Goal: Transaction & Acquisition: Purchase product/service

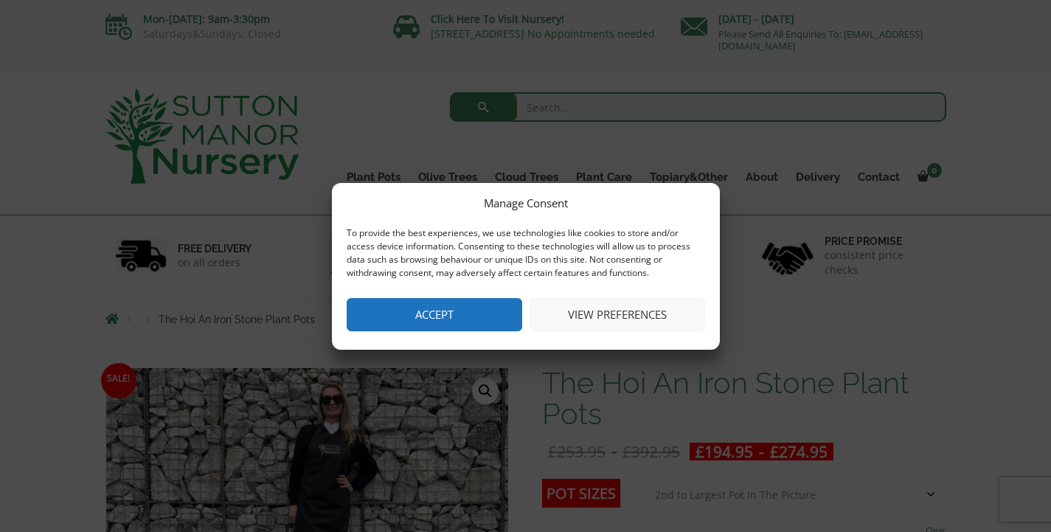
click at [483, 299] on button "Accept" at bounding box center [435, 314] width 176 height 33
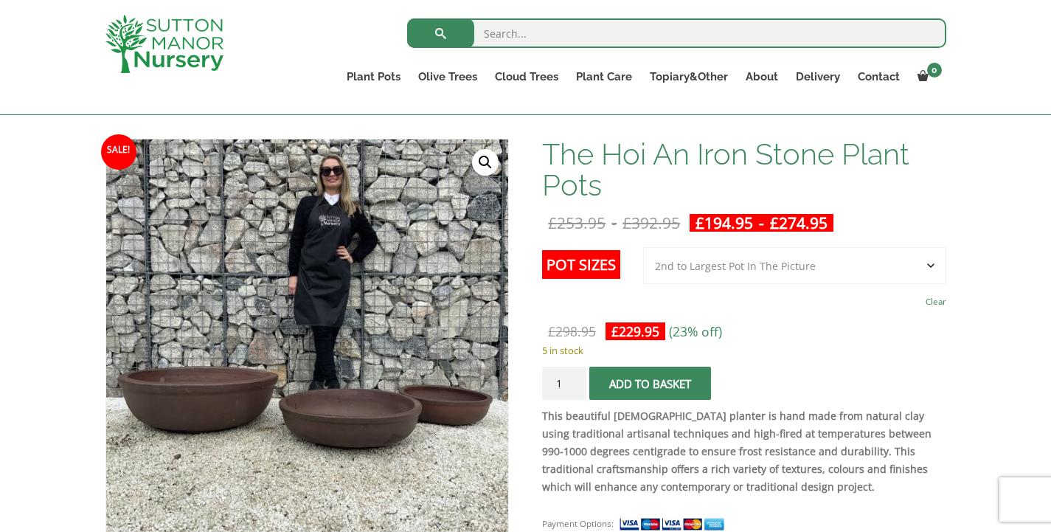
scroll to position [203, 0]
click at [740, 280] on select "Choose an option 3rd to Largest Pot In The Picture 2nd to Largest Pot In The Pi…" at bounding box center [794, 264] width 303 height 37
select select "Largest pot In The Picture"
click at [644, 246] on select "Choose an option 3rd to Largest Pot In The Picture 2nd to Largest Pot In The Pi…" at bounding box center [794, 264] width 303 height 37
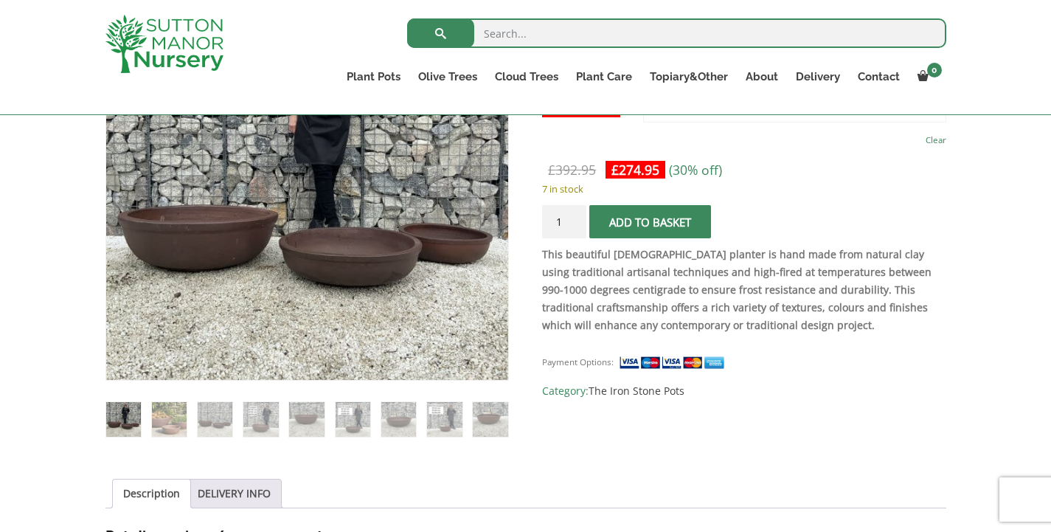
scroll to position [362, 0]
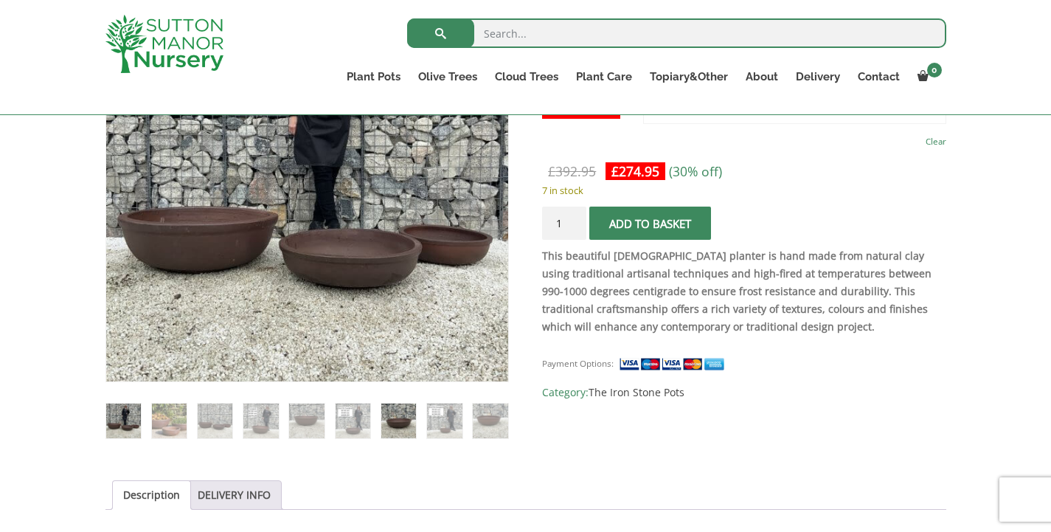
click at [409, 414] on img at bounding box center [398, 420] width 35 height 35
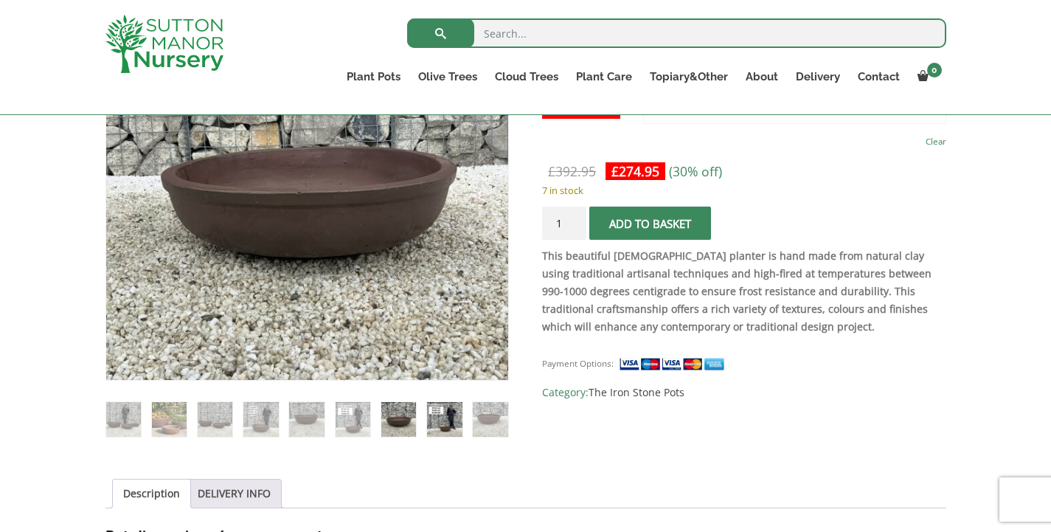
click at [435, 414] on img at bounding box center [444, 419] width 35 height 35
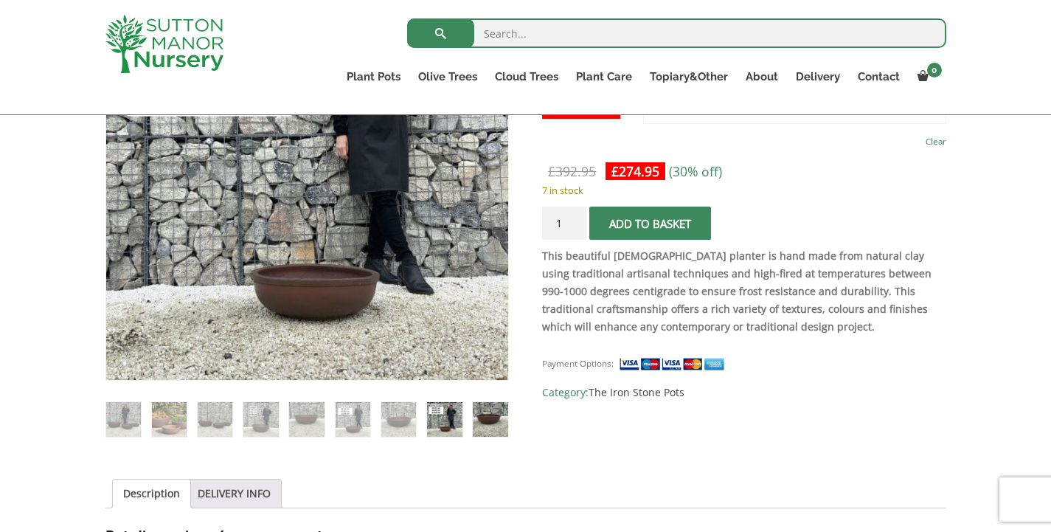
click at [483, 417] on img at bounding box center [490, 419] width 35 height 35
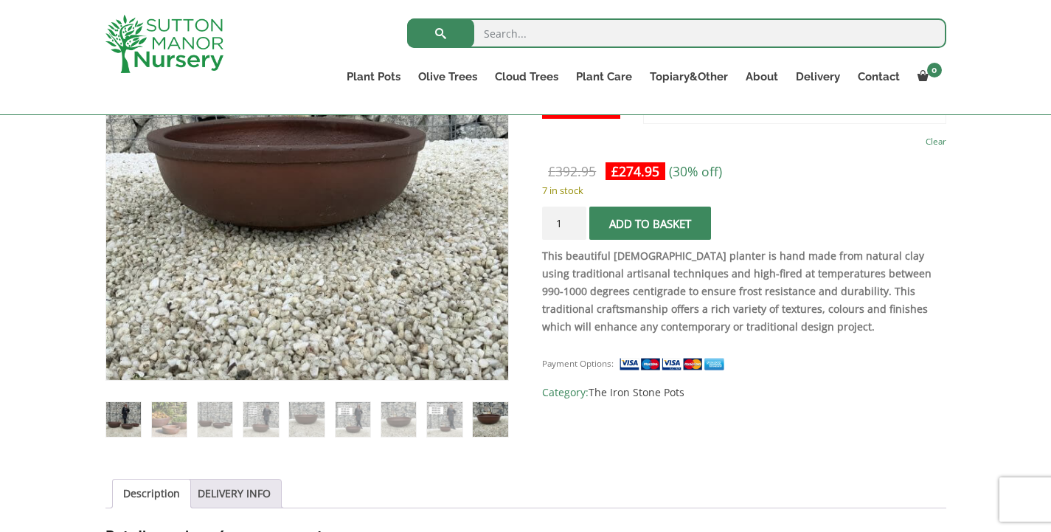
click at [122, 413] on img at bounding box center [123, 419] width 35 height 35
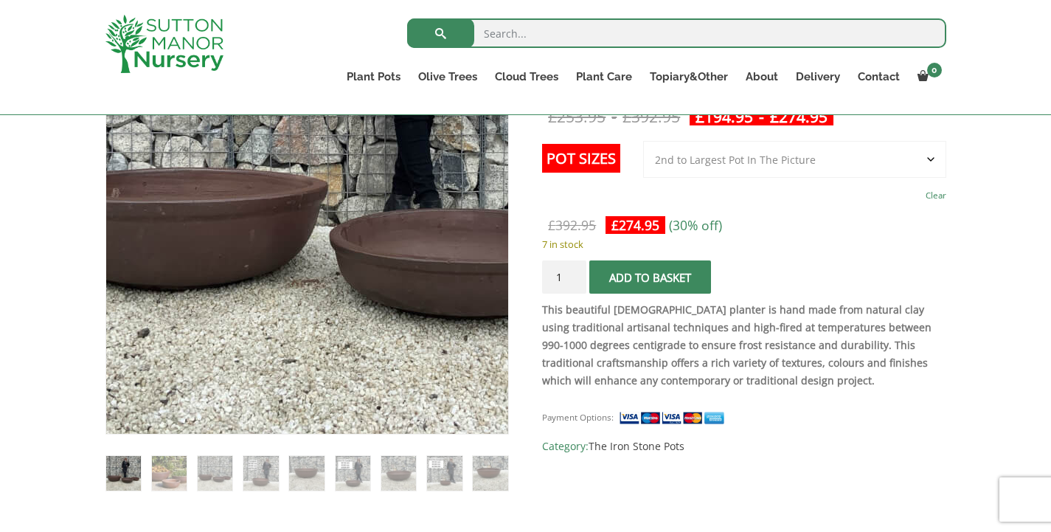
scroll to position [308, 0]
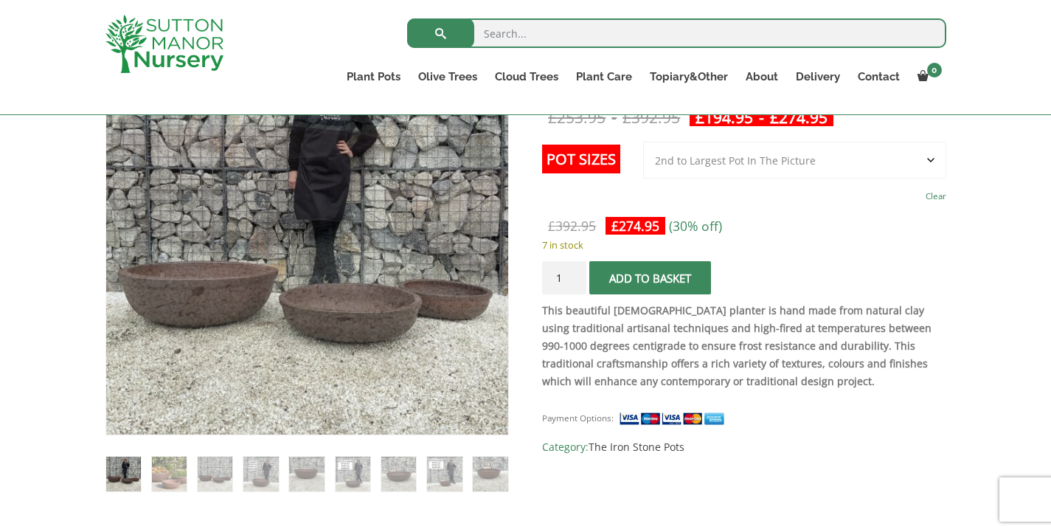
click at [117, 479] on img at bounding box center [123, 474] width 35 height 35
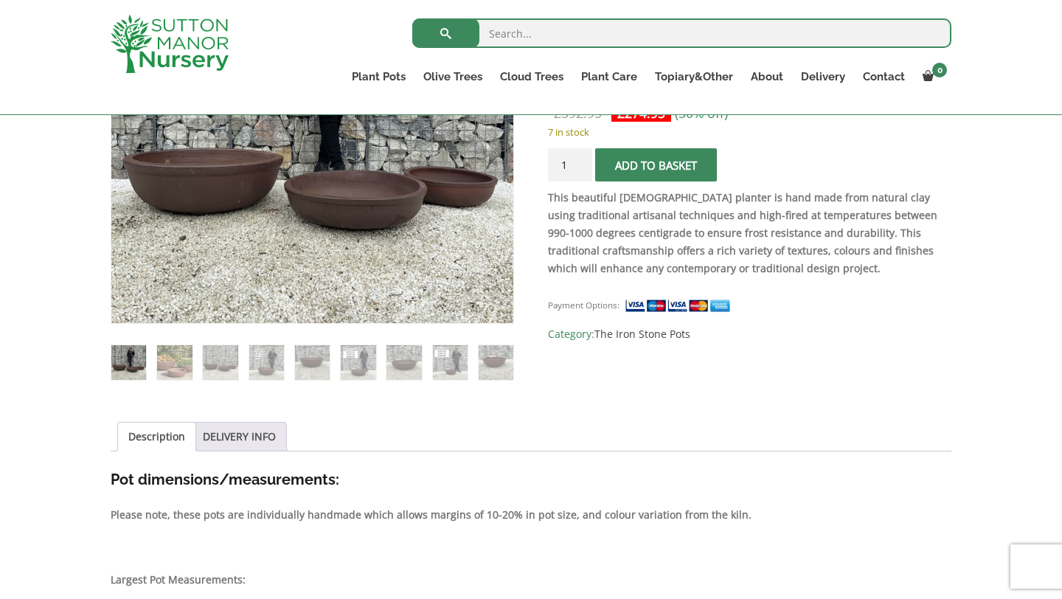
scroll to position [436, 0]
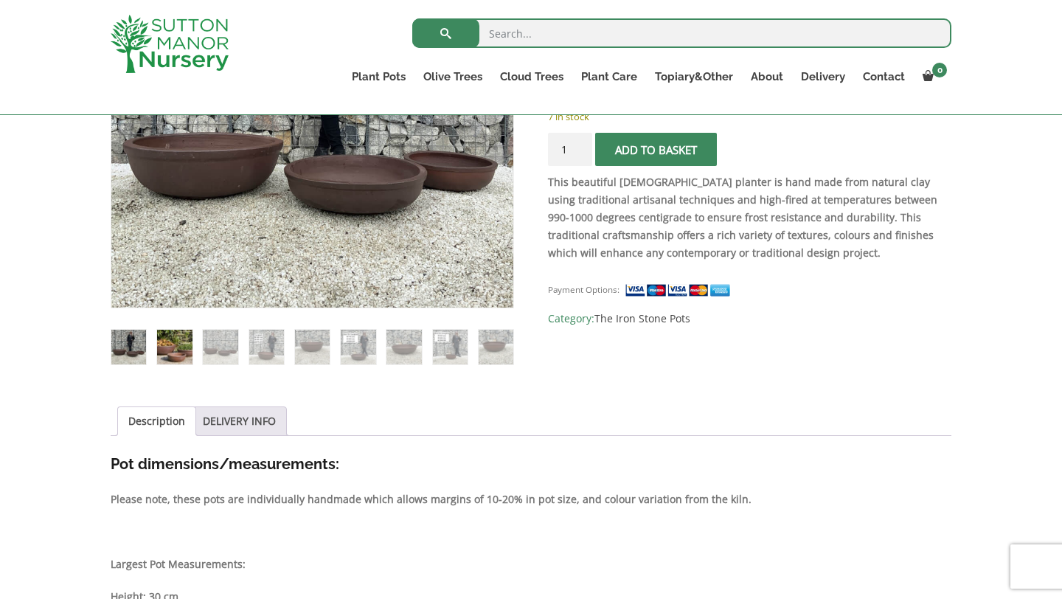
click at [179, 352] on img at bounding box center [174, 347] width 35 height 35
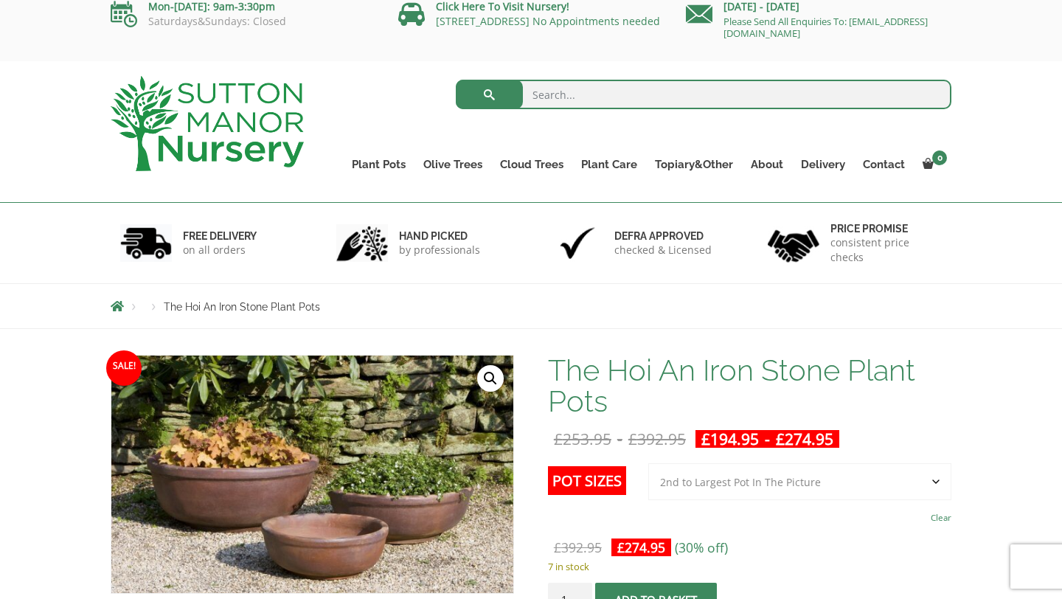
scroll to position [0, 0]
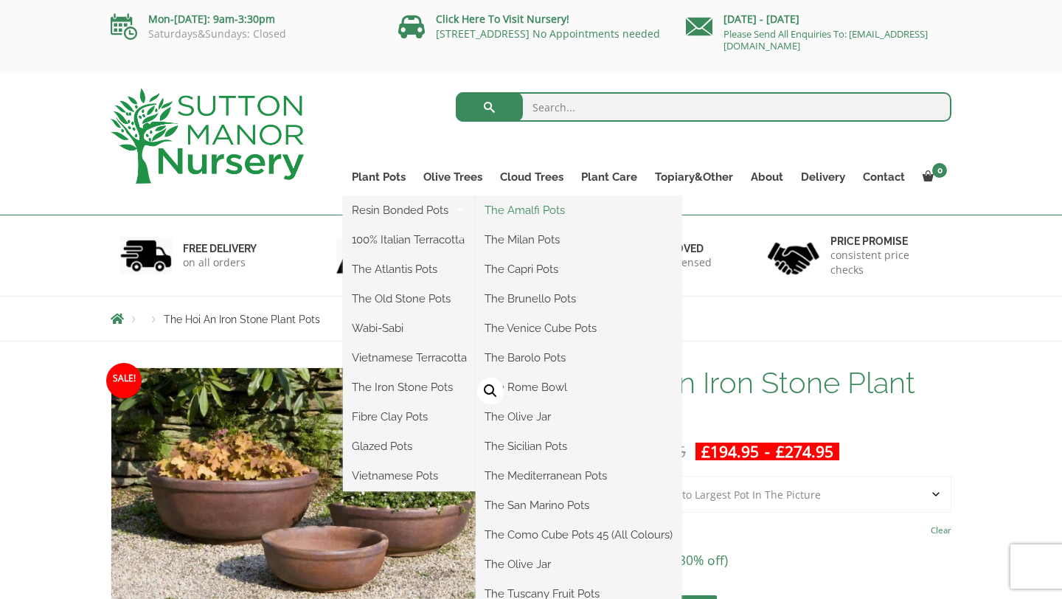
click at [518, 209] on link "The Amalfi Pots" at bounding box center [579, 210] width 206 height 22
